Goal: Check status: Check status

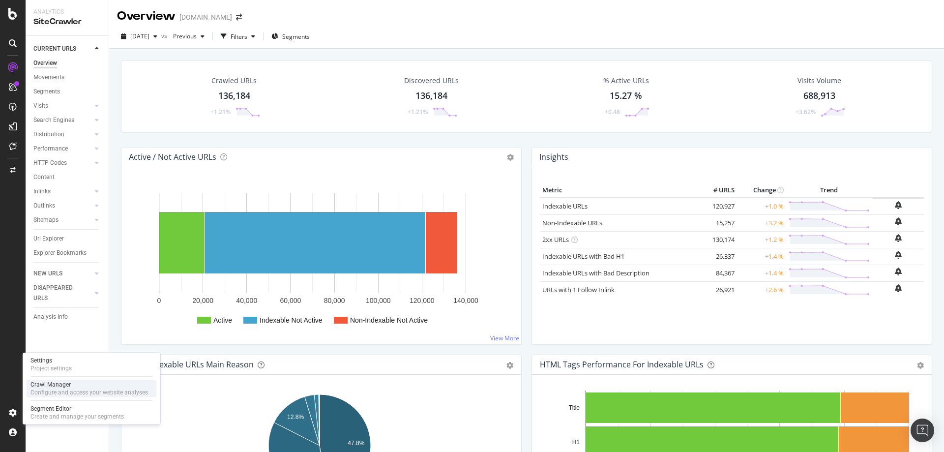
click at [60, 387] on div "Crawl Manager" at bounding box center [88, 384] width 117 height 8
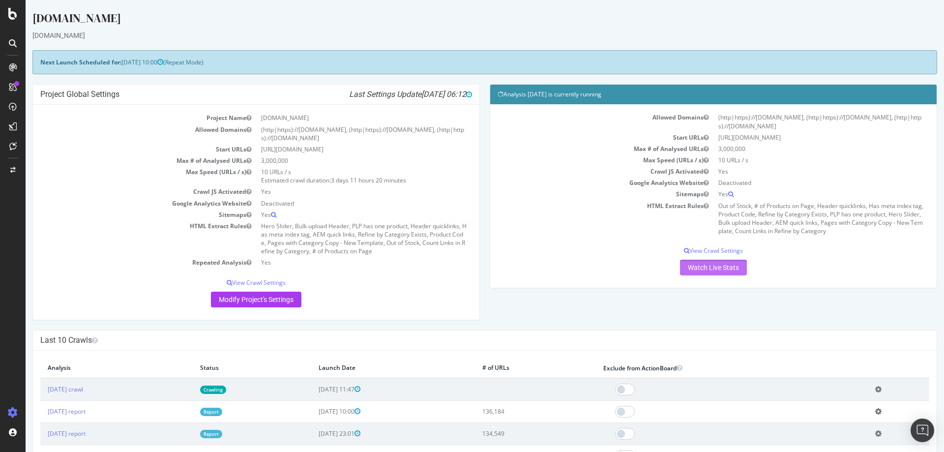
click at [704, 266] on link "Watch Live Stats" at bounding box center [713, 268] width 67 height 16
